Goal: Check status

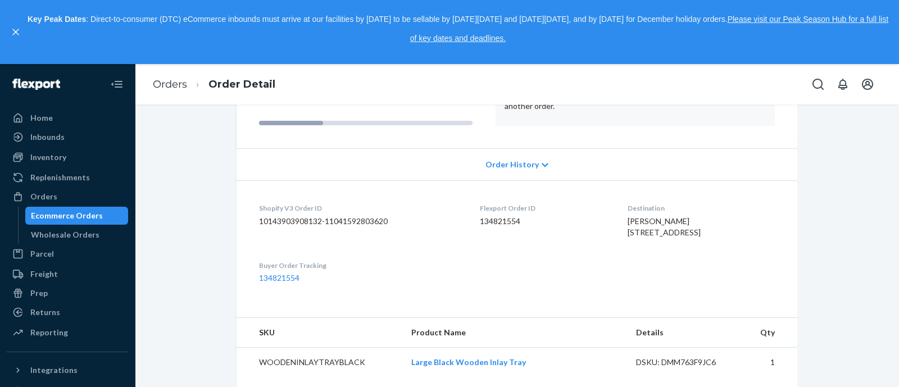
scroll to position [97, 0]
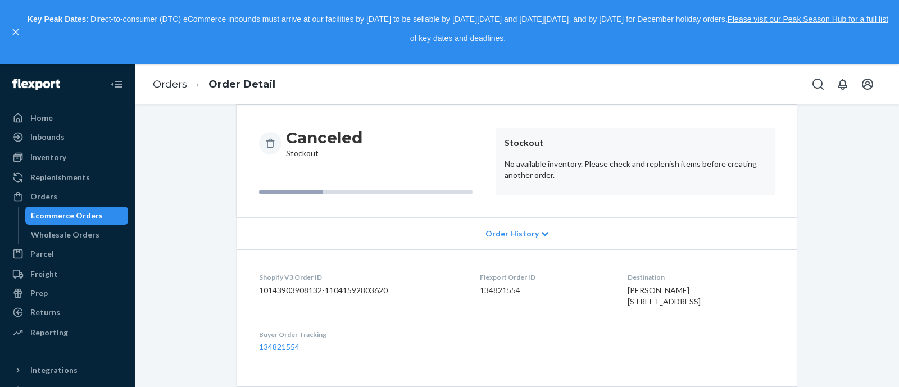
click at [544, 234] on div "Order History" at bounding box center [516, 233] width 560 height 32
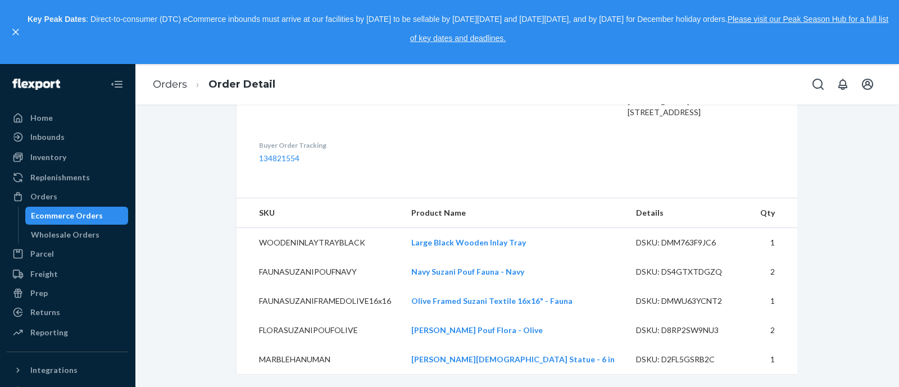
scroll to position [551, 0]
drag, startPoint x: 519, startPoint y: 305, endPoint x: 391, endPoint y: 195, distance: 168.4
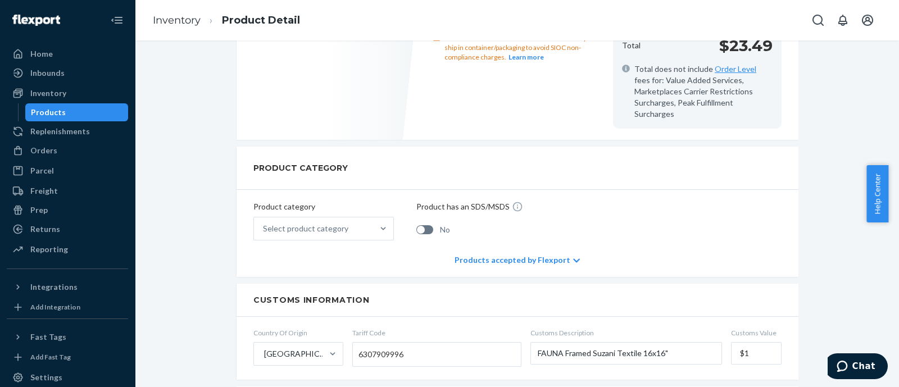
scroll to position [561, 0]
